Goal: Task Accomplishment & Management: Manage account settings

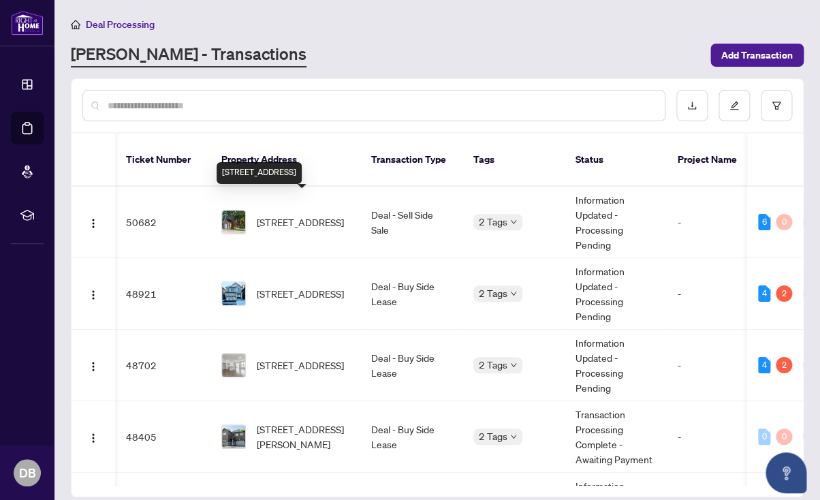
scroll to position [0, 1]
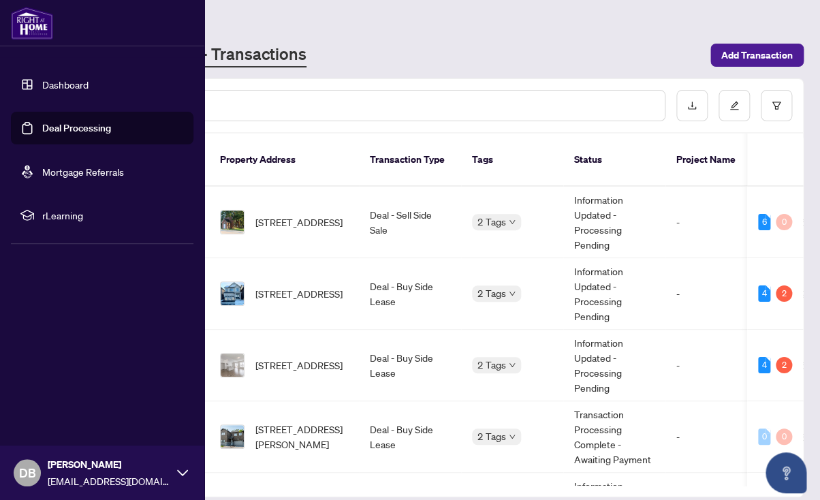
click at [65, 88] on link "Dashboard" at bounding box center [65, 84] width 46 height 12
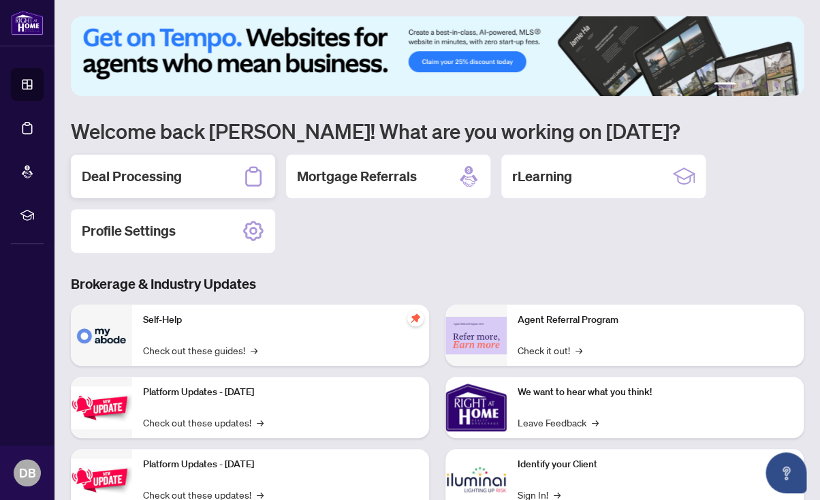
click at [145, 165] on div "Deal Processing" at bounding box center [173, 177] width 204 height 44
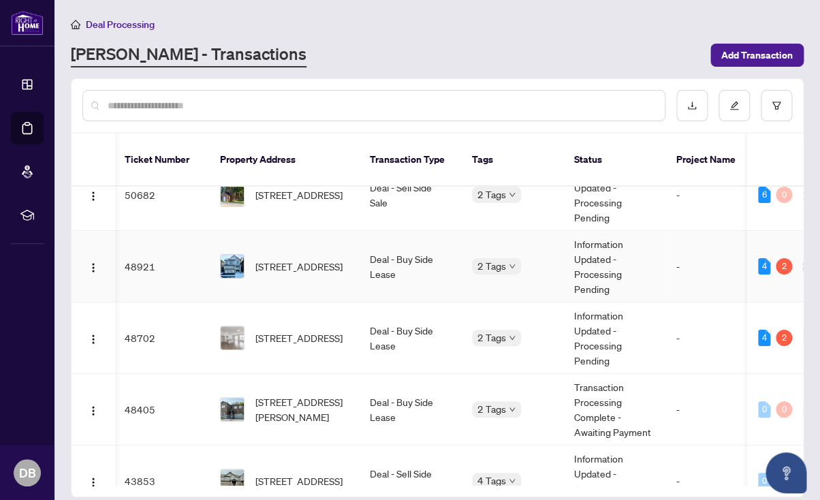
scroll to position [18, 1]
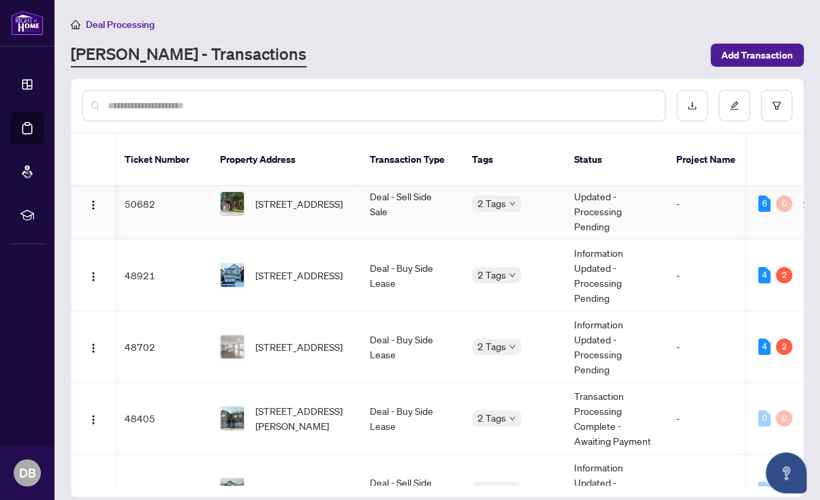
click at [394, 185] on td "Deal - Sell Side Sale" at bounding box center [410, 204] width 102 height 72
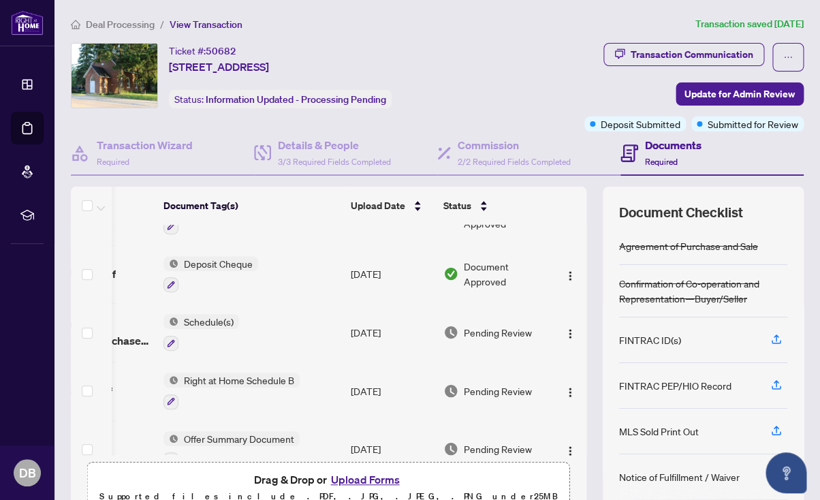
scroll to position [0, 104]
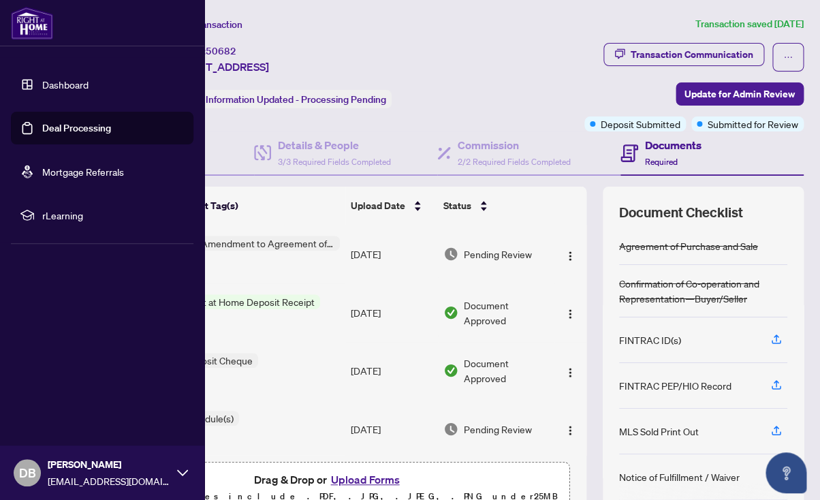
click at [50, 84] on link "Dashboard" at bounding box center [65, 84] width 46 height 12
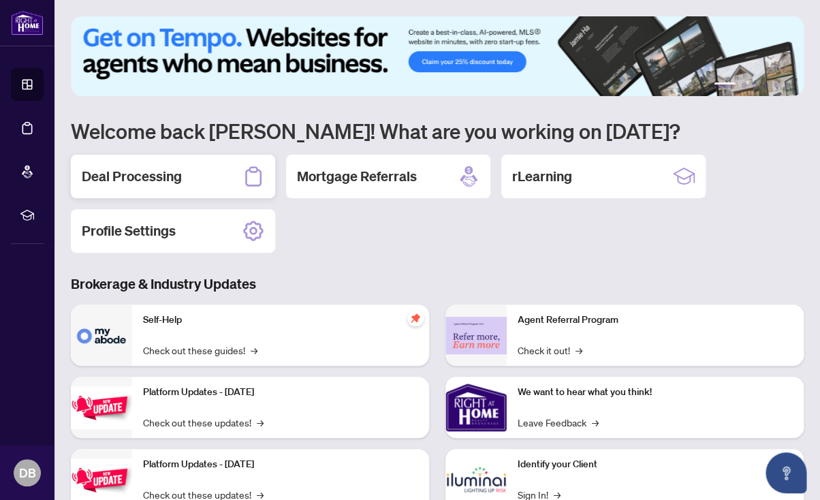
click at [138, 184] on h2 "Deal Processing" at bounding box center [132, 176] width 100 height 19
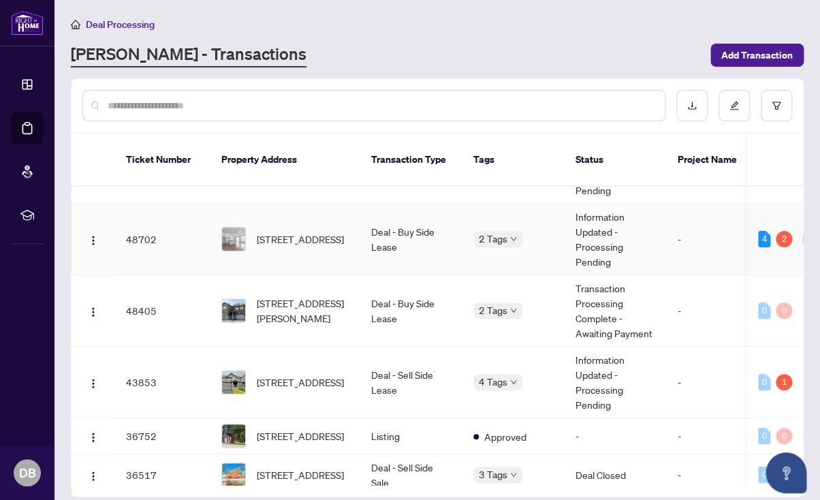
scroll to position [127, 0]
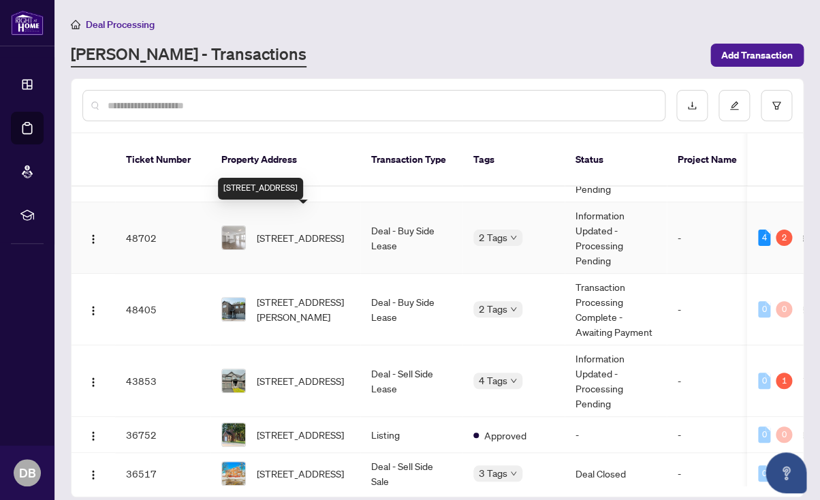
click at [282, 230] on span "[STREET_ADDRESS]" at bounding box center [300, 237] width 87 height 15
